Goal: Communication & Community: Answer question/provide support

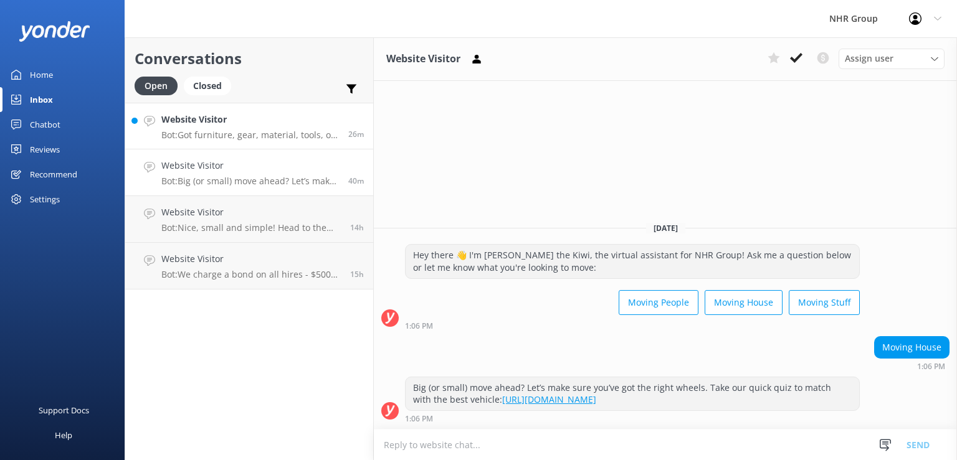
click at [232, 116] on h4 "Website Visitor" at bounding box center [250, 120] width 178 height 14
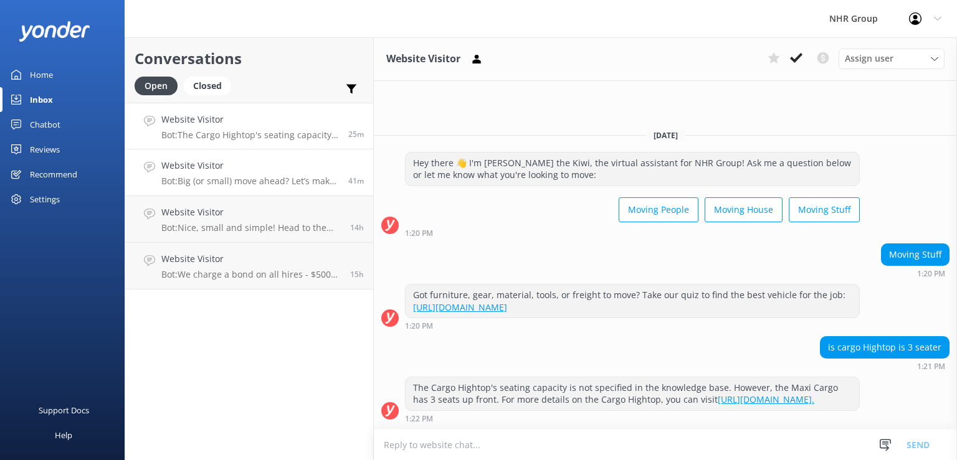
click at [216, 171] on h4 "Website Visitor" at bounding box center [250, 166] width 178 height 14
